Goal: Information Seeking & Learning: Learn about a topic

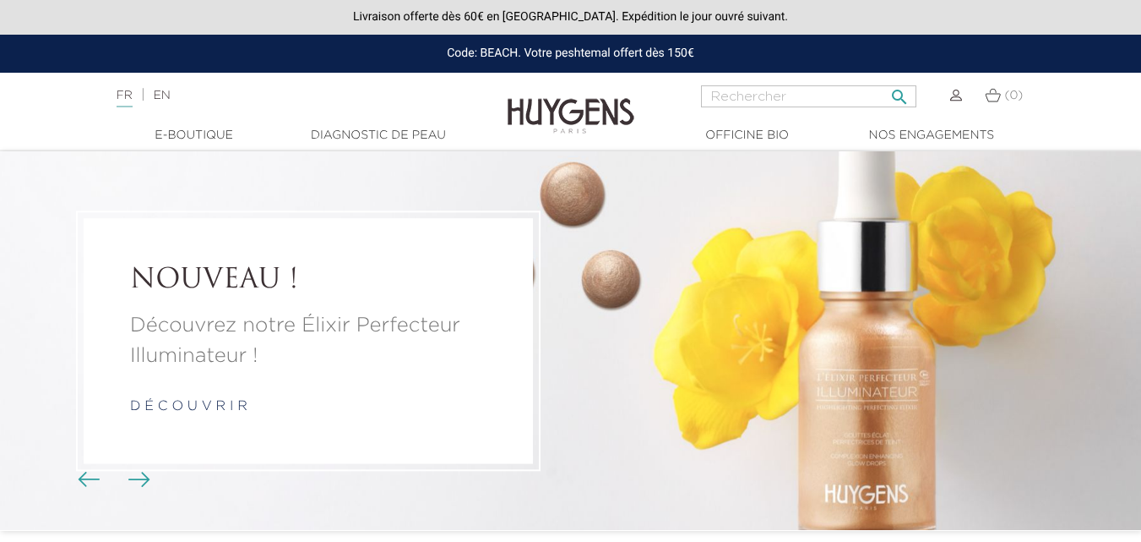
click at [839, 102] on input "Rechercher" at bounding box center [808, 96] width 215 height 22
type input "c"
type input "booster"
click at [885, 80] on button " Rechercher" at bounding box center [900, 91] width 30 height 23
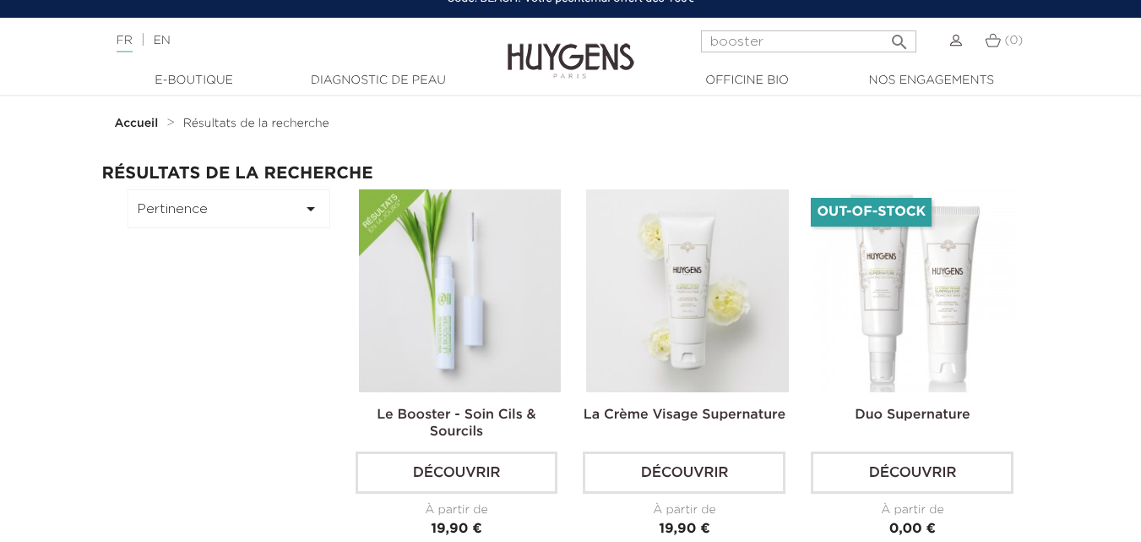
scroll to position [84, 0]
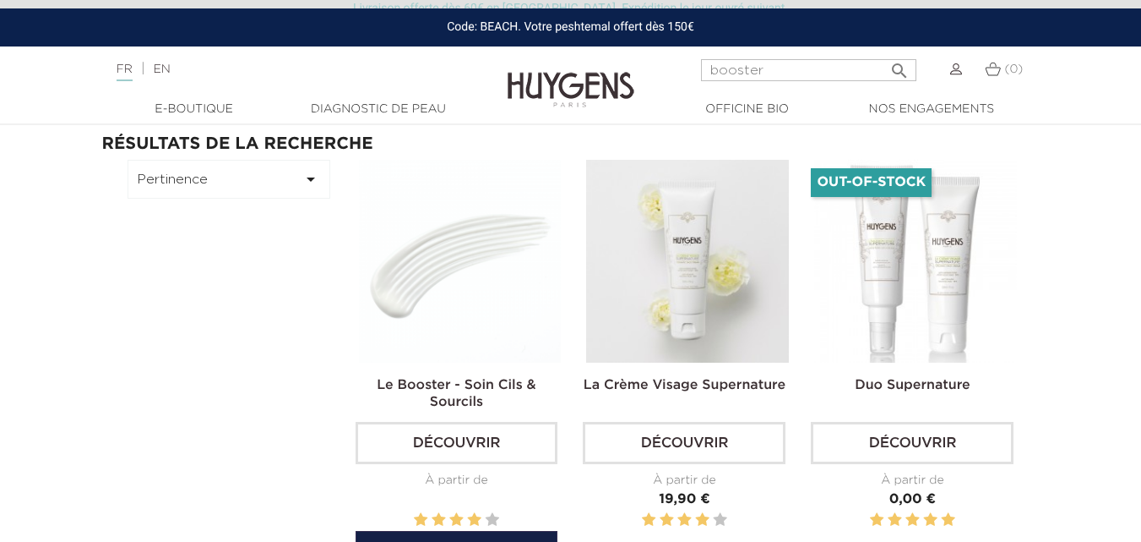
click at [410, 304] on img at bounding box center [460, 261] width 203 height 203
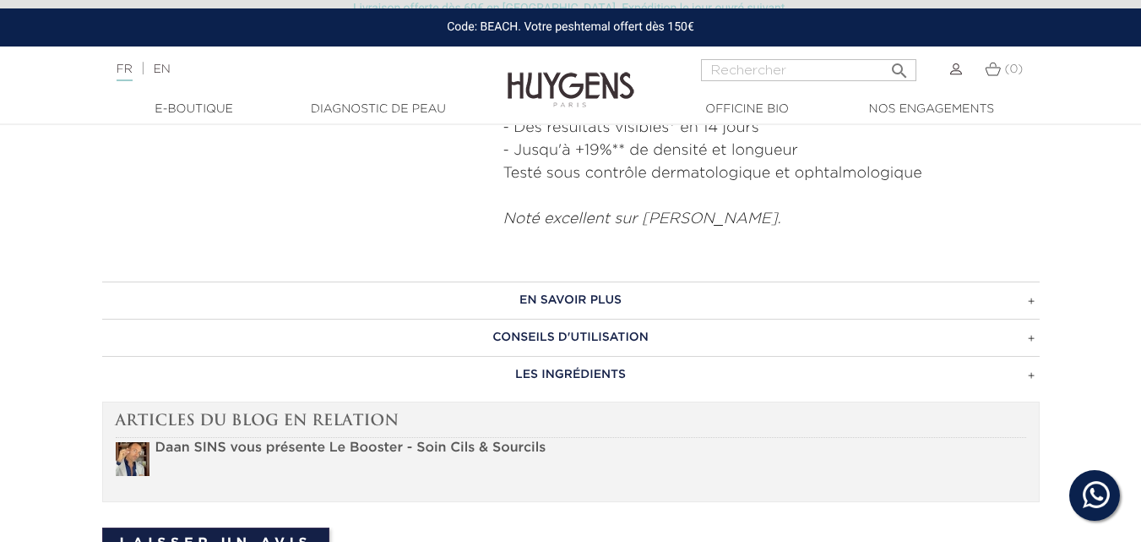
scroll to position [929, 0]
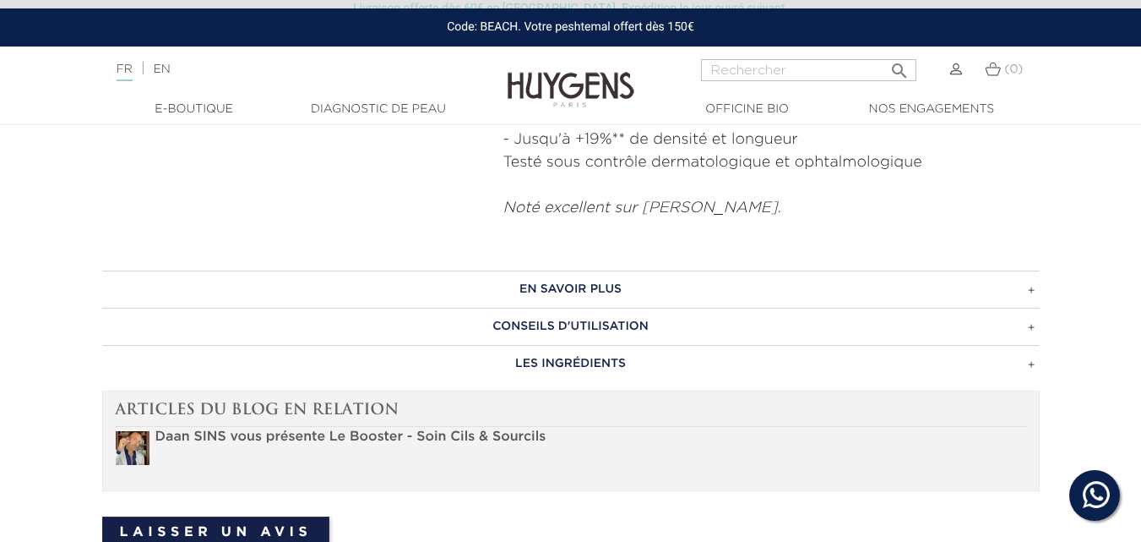
click at [610, 294] on h3 "EN SAVOIR PLUS" at bounding box center [571, 288] width 938 height 37
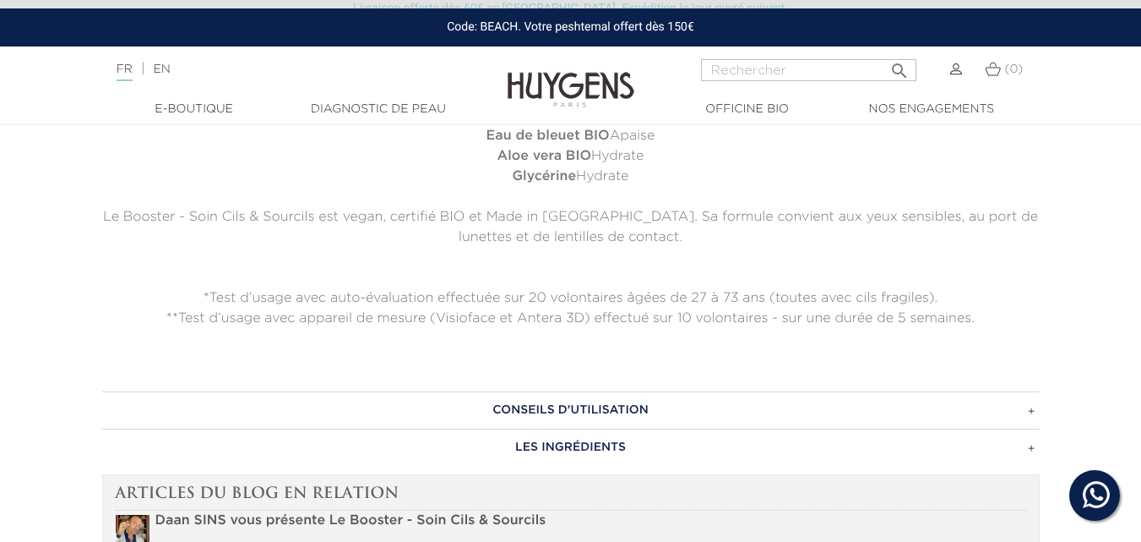
scroll to position [1267, 0]
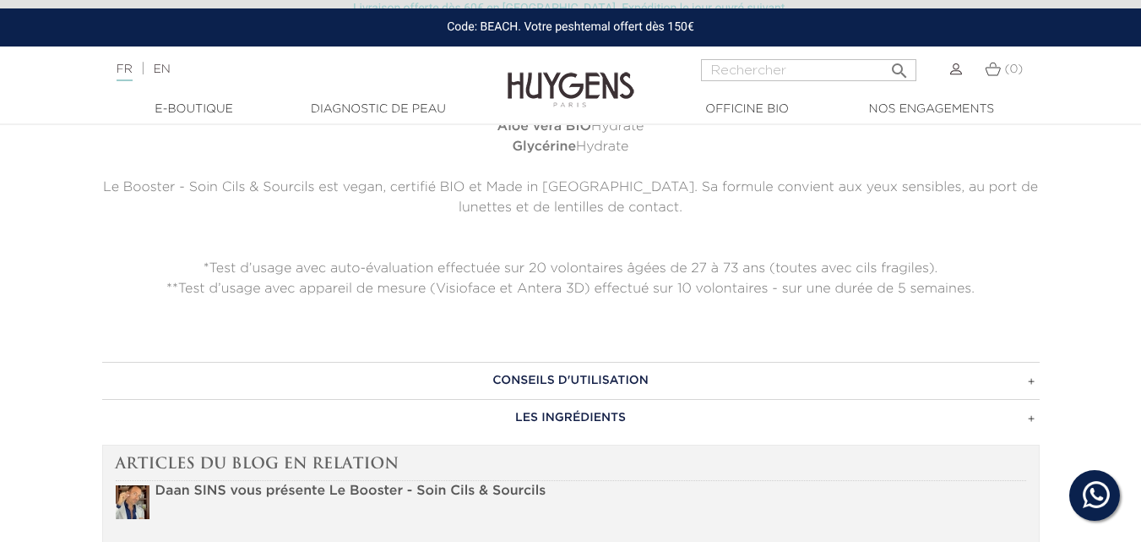
click at [601, 383] on h3 "CONSEILS D'UTILISATION" at bounding box center [571, 380] width 938 height 37
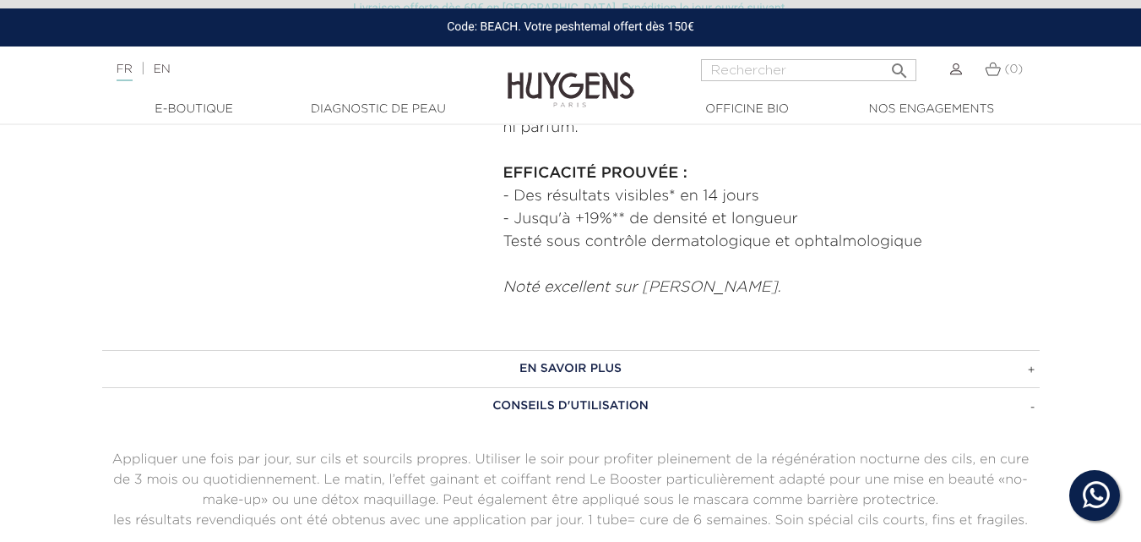
scroll to position [1014, 0]
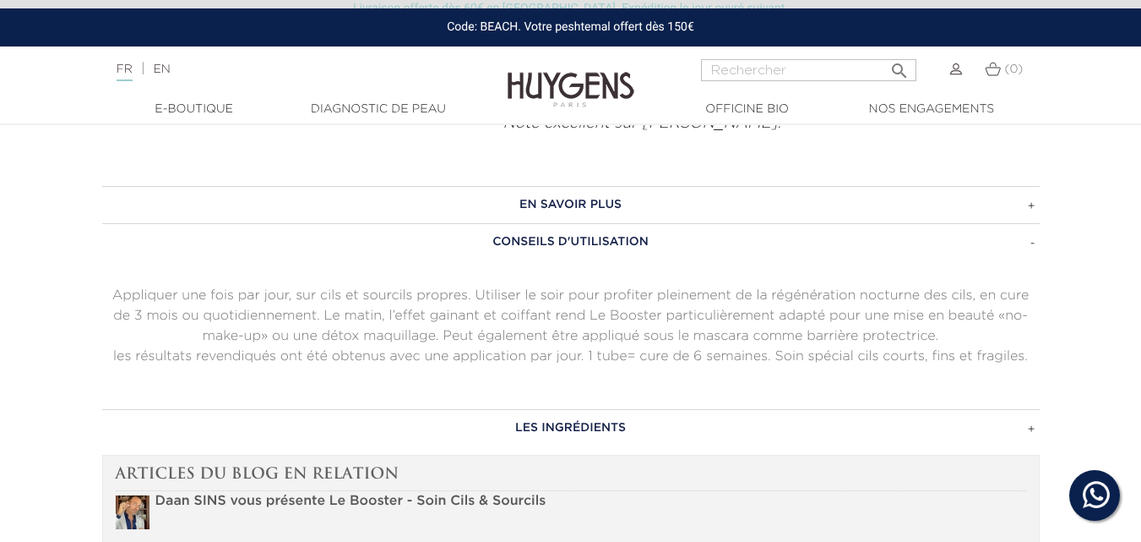
click at [555, 200] on h3 "EN SAVOIR PLUS" at bounding box center [571, 204] width 938 height 37
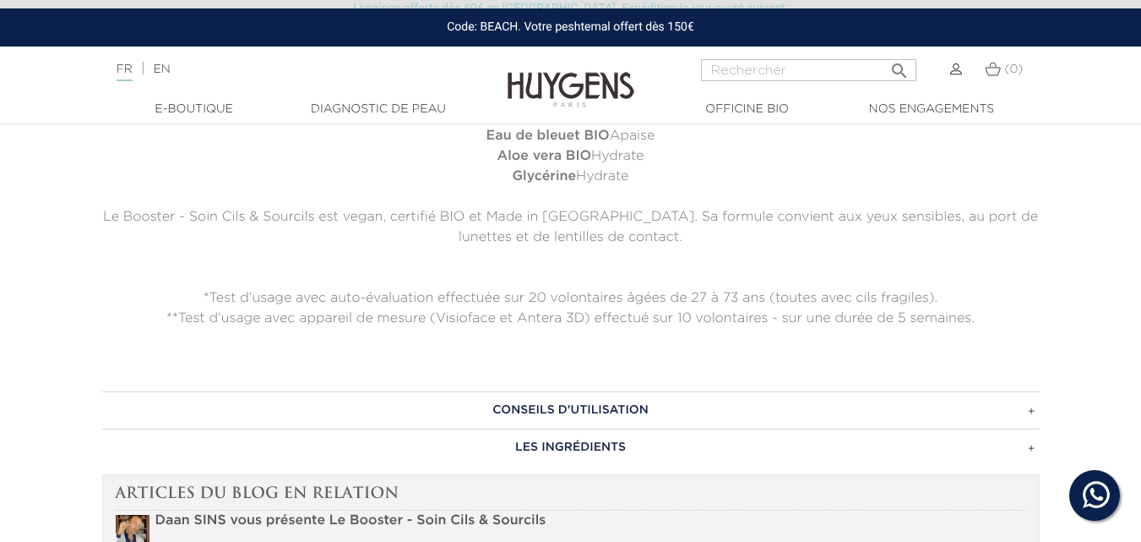
scroll to position [1267, 0]
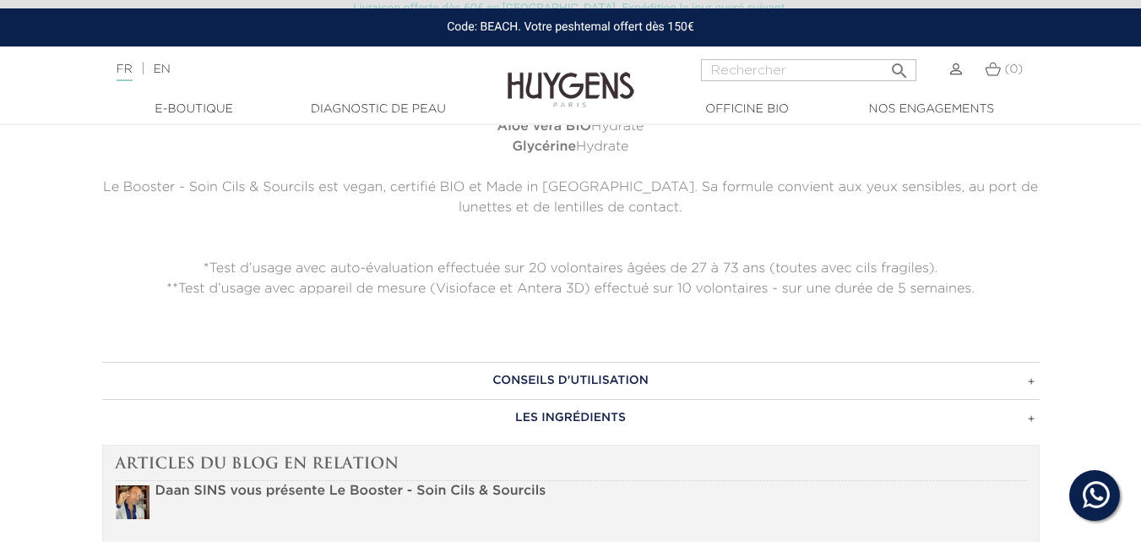
click at [585, 371] on h3 "CONSEILS D'UTILISATION" at bounding box center [571, 380] width 938 height 37
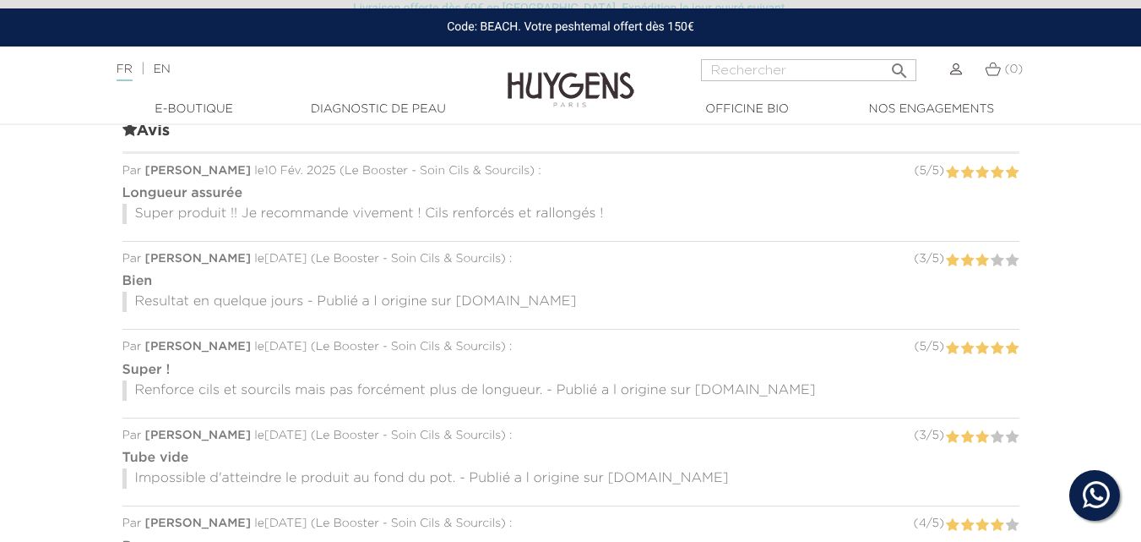
scroll to position [1098, 0]
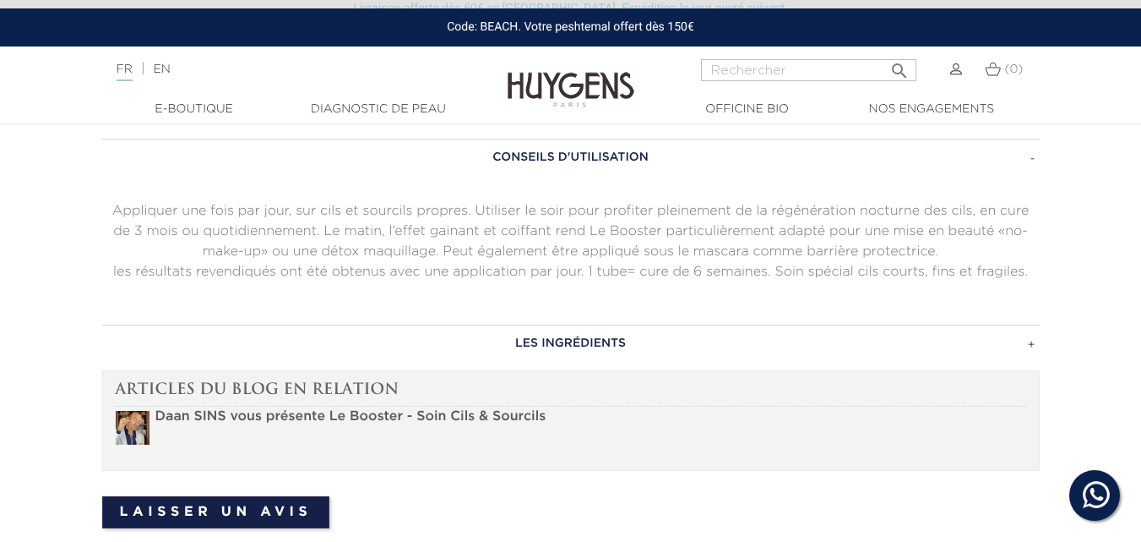
click at [598, 350] on h3 "LES INGRÉDIENTS" at bounding box center [571, 342] width 938 height 37
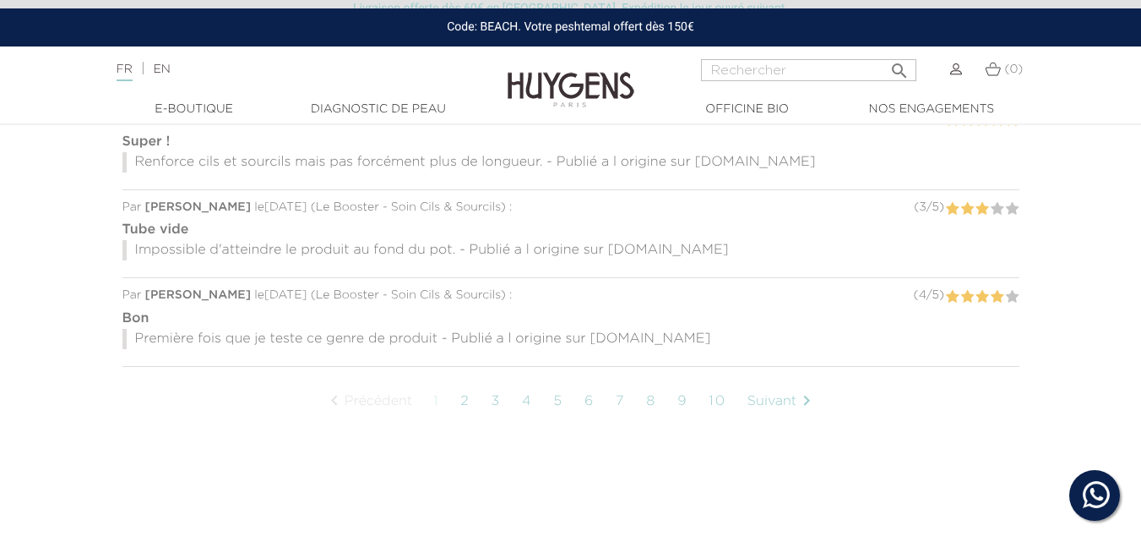
scroll to position [1774, 0]
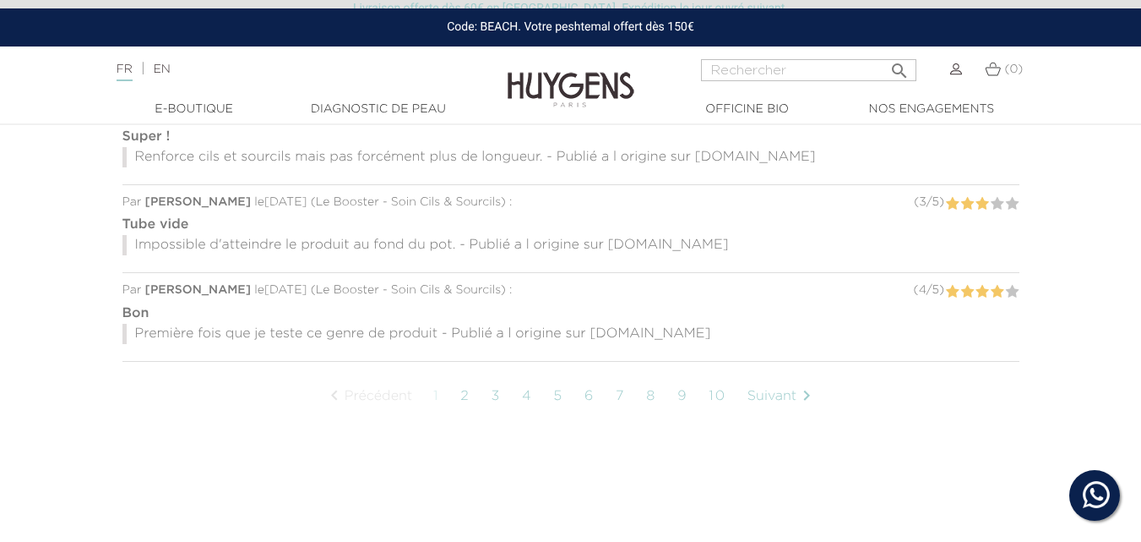
click at [494, 375] on link "3" at bounding box center [495, 396] width 27 height 42
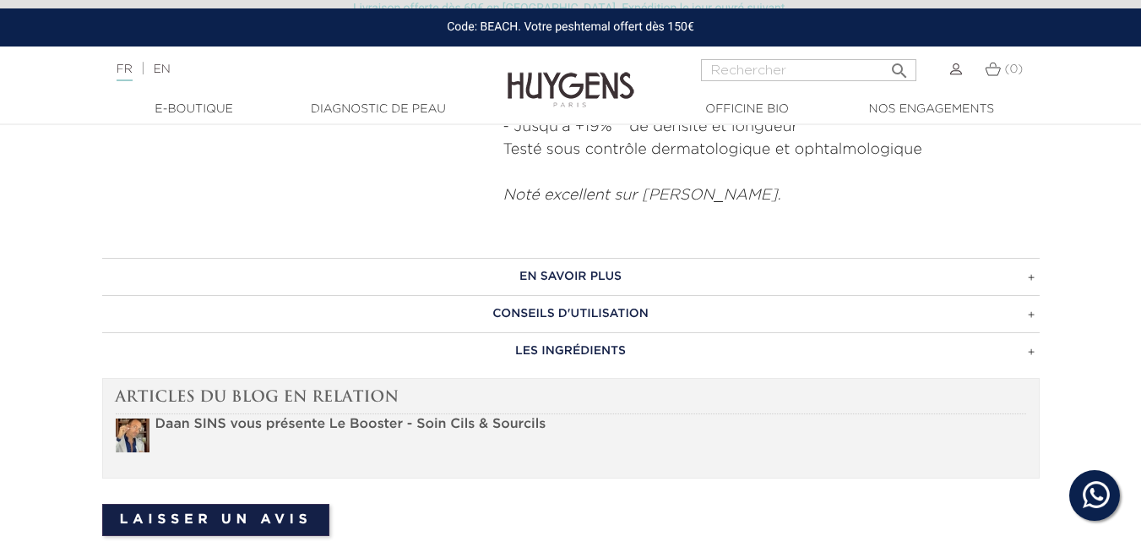
scroll to position [847, 0]
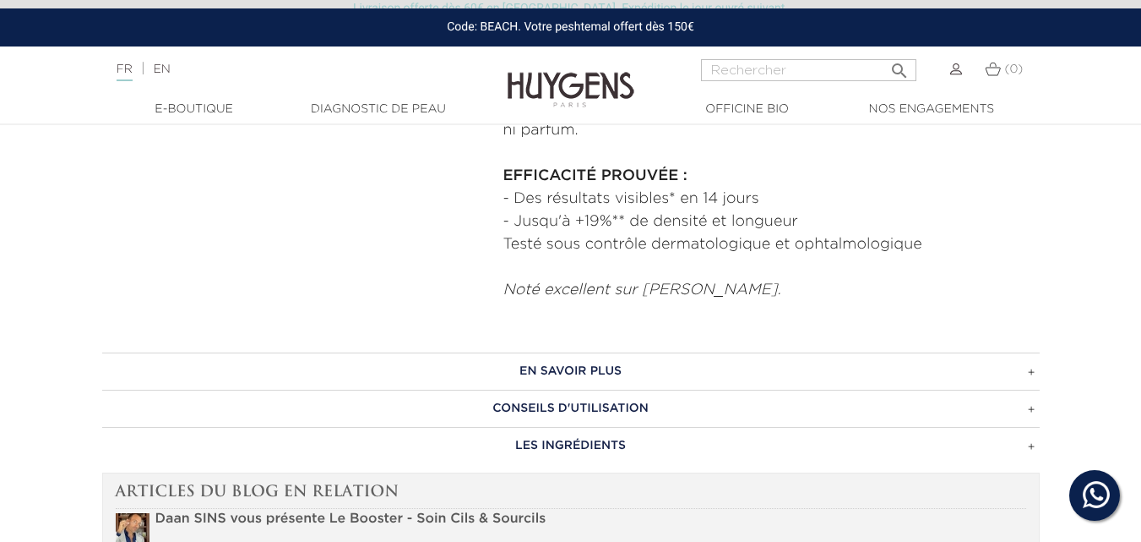
click at [807, 380] on h3 "EN SAVOIR PLUS" at bounding box center [571, 370] width 938 height 37
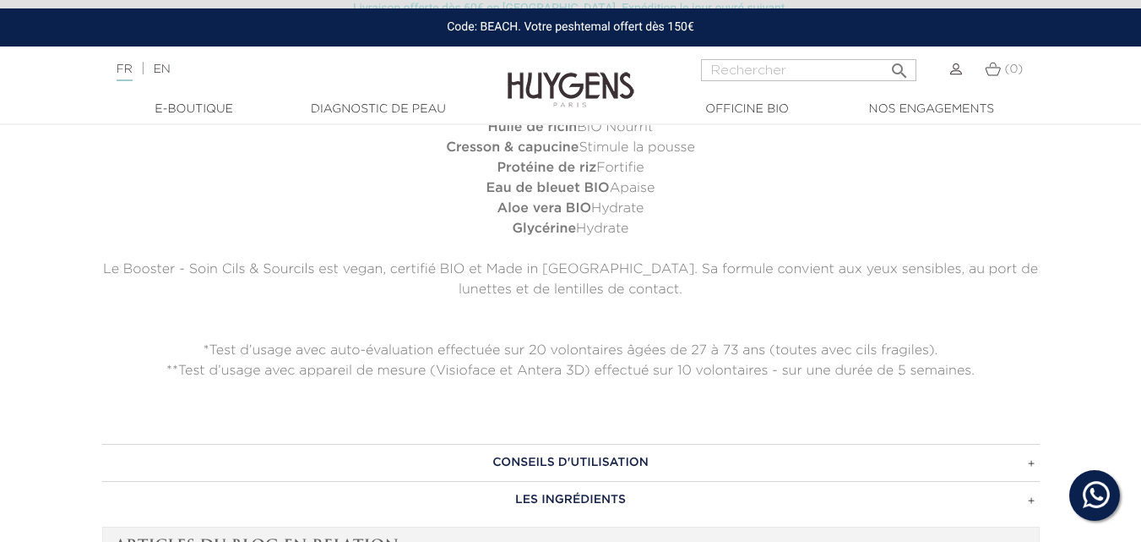
scroll to position [1270, 0]
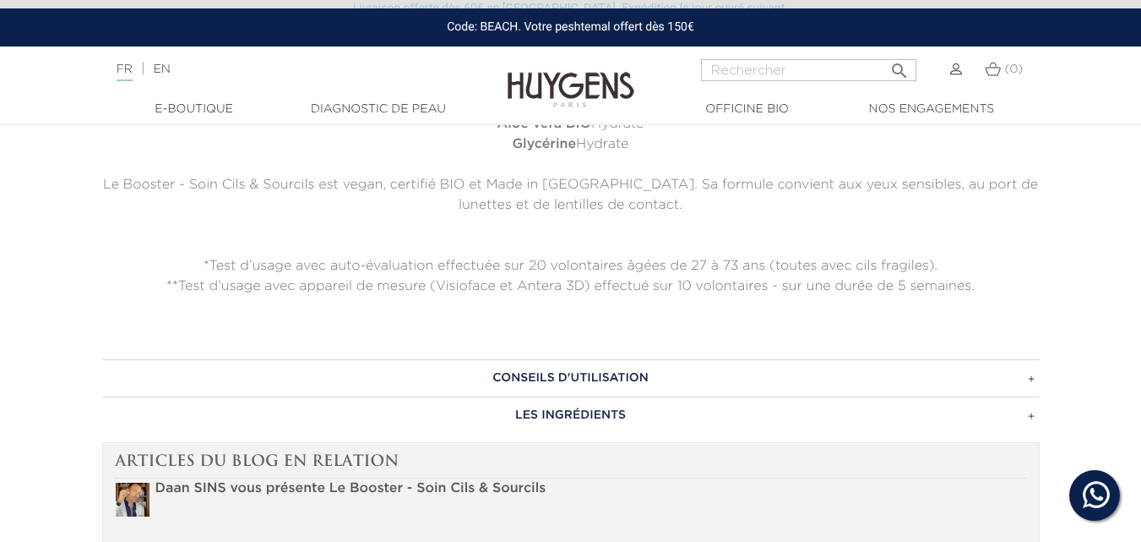
click at [621, 369] on h3 "CONSEILS D'UTILISATION" at bounding box center [571, 377] width 938 height 37
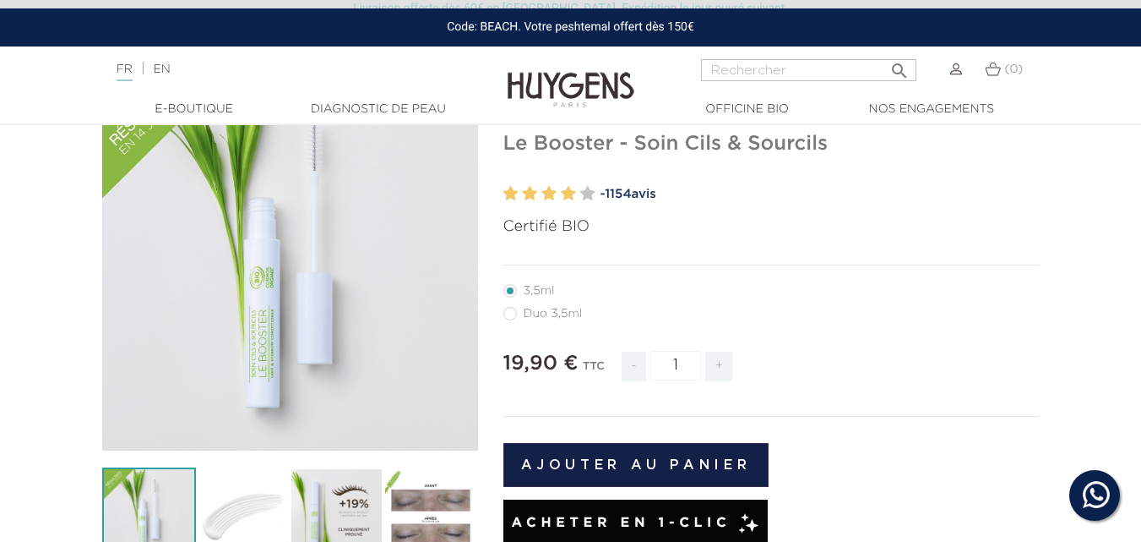
scroll to position [0, 0]
